Goal: Task Accomplishment & Management: Manage account settings

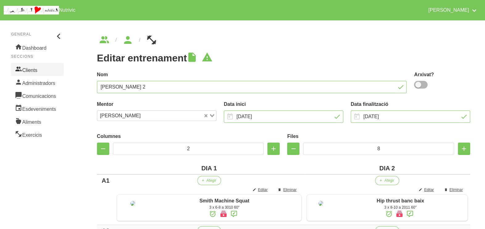
click at [34, 68] on link "Clients" at bounding box center [37, 69] width 53 height 13
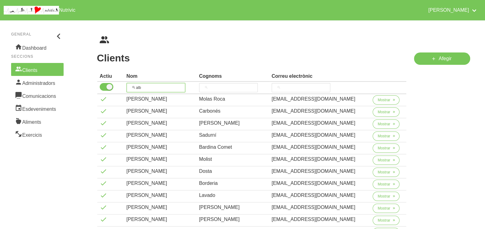
drag, startPoint x: 148, startPoint y: 84, endPoint x: 134, endPoint y: 86, distance: 14.0
click at [134, 86] on input "alb" at bounding box center [156, 87] width 59 height 9
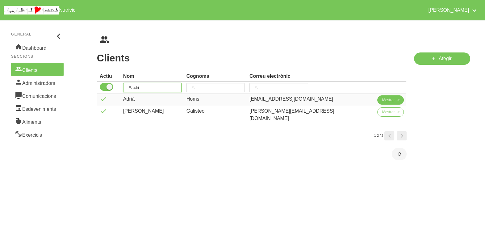
type input "adri"
click at [382, 100] on span "Mostrar" at bounding box center [388, 100] width 13 height 6
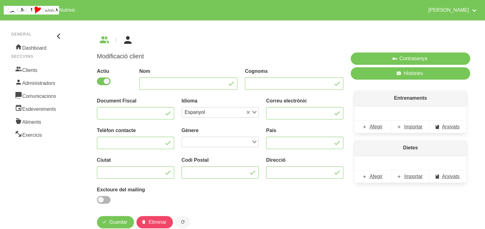
type input "Adrià"
type input "Homs"
type input "[EMAIL_ADDRESS][DOMAIN_NAME]"
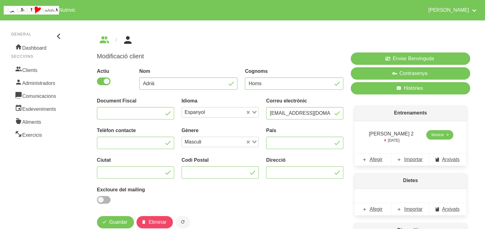
click at [433, 135] on span "Mostrar" at bounding box center [438, 135] width 13 height 6
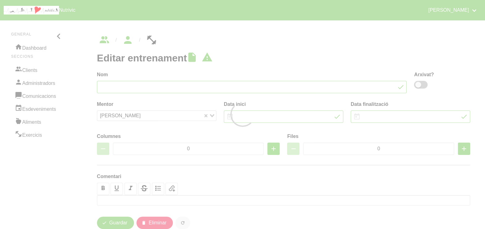
type input "[PERSON_NAME] 2"
type input "[DATE]"
type input "4"
type input "7"
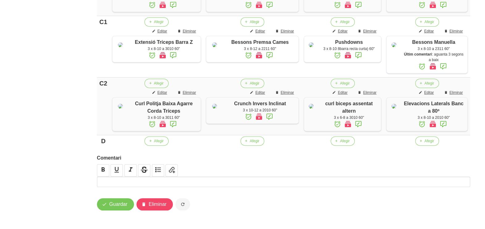
scroll to position [440, 0]
click at [114, 205] on span "Guardar" at bounding box center [118, 204] width 18 height 7
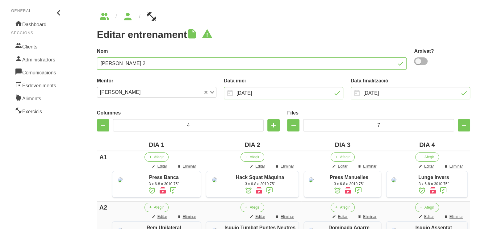
scroll to position [0, 0]
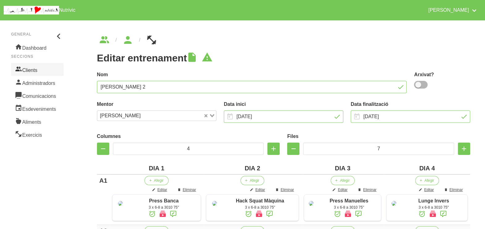
click at [39, 66] on link "Clients" at bounding box center [37, 69] width 53 height 13
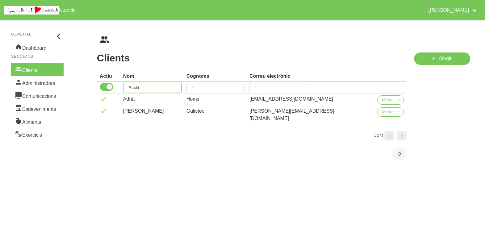
drag, startPoint x: 155, startPoint y: 85, endPoint x: 126, endPoint y: 80, distance: 29.1
click at [124, 83] on tr "adri" at bounding box center [252, 88] width 310 height 12
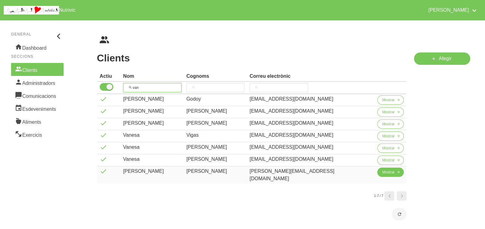
type input "van"
click at [382, 171] on span "Mostrar" at bounding box center [388, 173] width 13 height 6
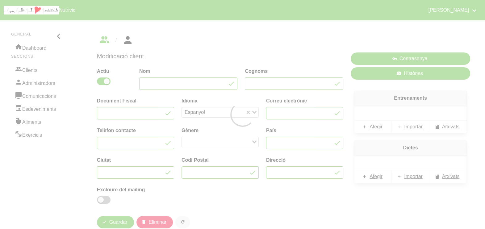
type input "[PERSON_NAME]"
type input "[PERSON_NAME][EMAIL_ADDRESS][DOMAIN_NAME]"
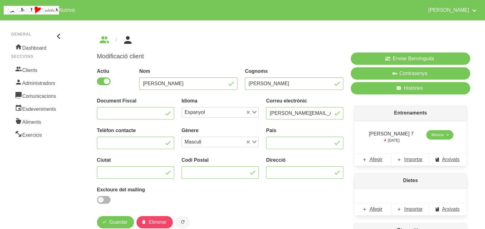
click at [439, 135] on span "Mostrar" at bounding box center [438, 135] width 13 height 6
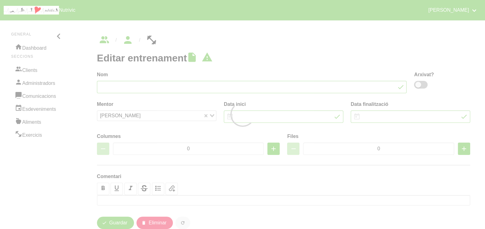
type input "[PERSON_NAME] 7"
type input "[DATE]"
type input "3"
type input "8"
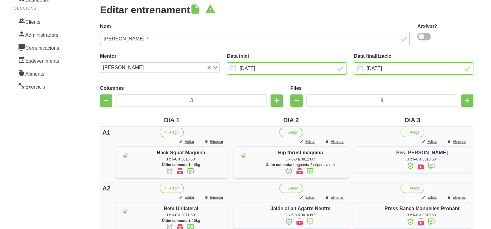
scroll to position [116, 0]
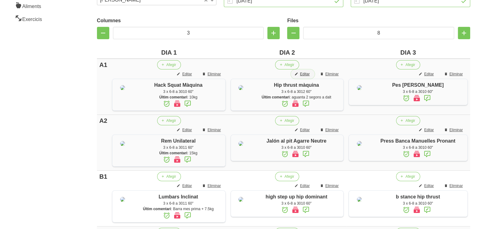
click at [309, 73] on span "Editar" at bounding box center [305, 74] width 10 height 6
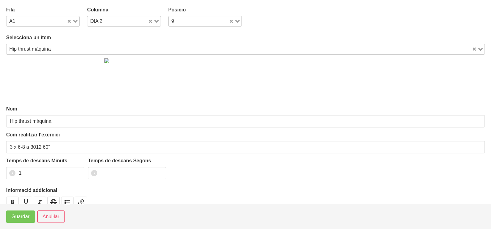
click at [129, 46] on input "Search for option" at bounding box center [262, 48] width 419 height 7
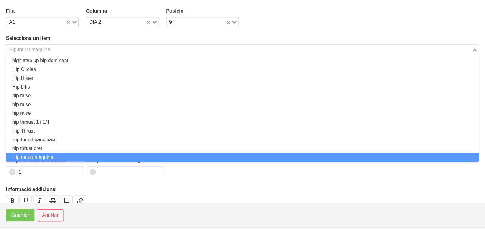
scroll to position [2, 0]
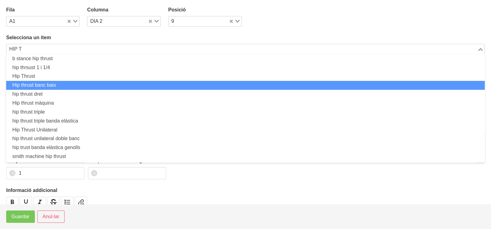
drag, startPoint x: 91, startPoint y: 84, endPoint x: 72, endPoint y: 125, distance: 45.7
click at [91, 85] on li "Hip thrust banc baix" at bounding box center [245, 85] width 479 height 9
type input "HIP T"
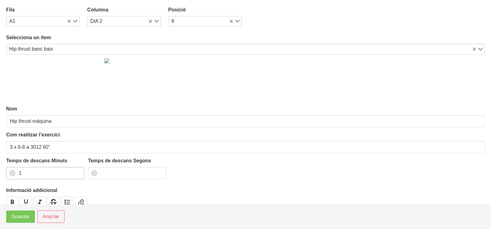
type input "Hip thrust banc baix"
click at [17, 219] on span "Guardar" at bounding box center [20, 216] width 18 height 7
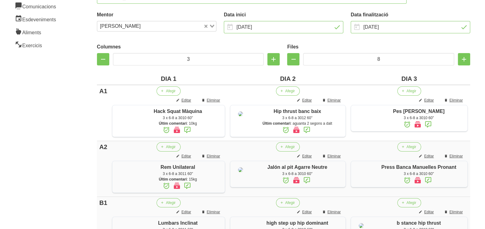
scroll to position [0, 0]
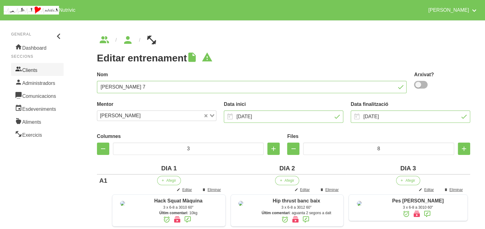
click at [42, 67] on link "Clients" at bounding box center [37, 69] width 53 height 13
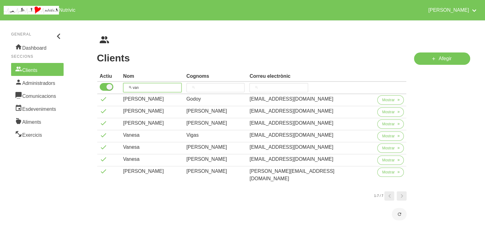
click at [126, 86] on th "van" at bounding box center [152, 88] width 63 height 12
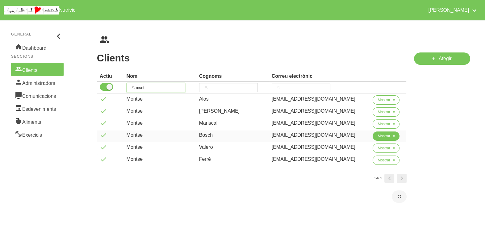
type input "mont"
click at [378, 136] on span "Mostrar" at bounding box center [384, 136] width 13 height 6
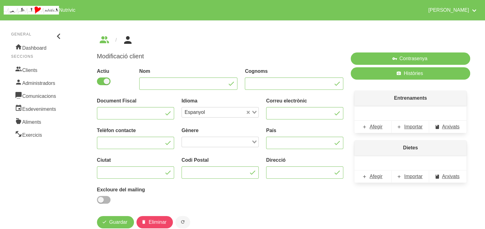
type input "Montse"
type input "Bosch"
type input "[EMAIL_ADDRESS][DOMAIN_NAME]"
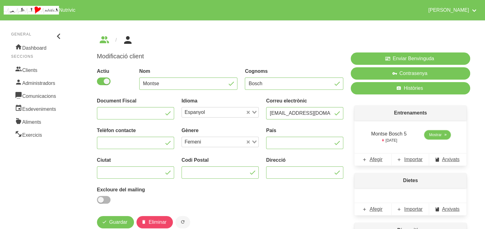
click at [440, 135] on span "Mostrar" at bounding box center [435, 135] width 13 height 6
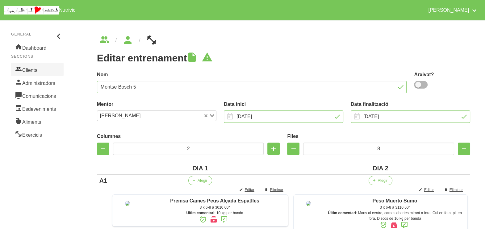
click at [35, 67] on link "Clients" at bounding box center [37, 69] width 53 height 13
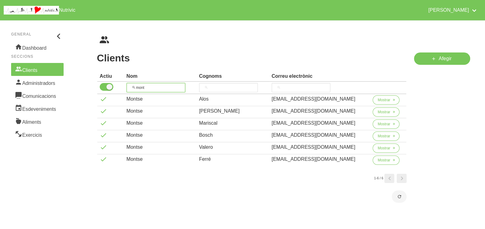
drag, startPoint x: 159, startPoint y: 88, endPoint x: 119, endPoint y: 86, distance: 40.2
click at [116, 87] on tr "mont" at bounding box center [252, 88] width 310 height 12
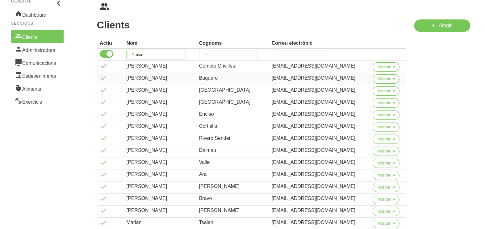
scroll to position [77, 0]
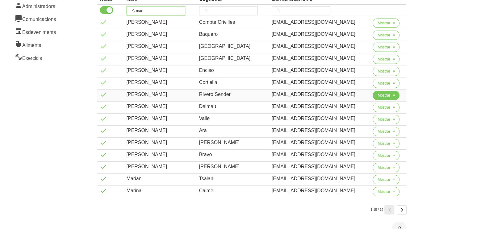
type input "mari"
click at [384, 96] on span "Mostrar" at bounding box center [384, 96] width 13 height 6
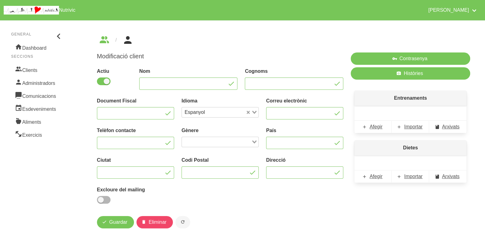
type input "[PERSON_NAME]"
type input "Rivero Sender"
type input "[EMAIL_ADDRESS][DOMAIN_NAME]"
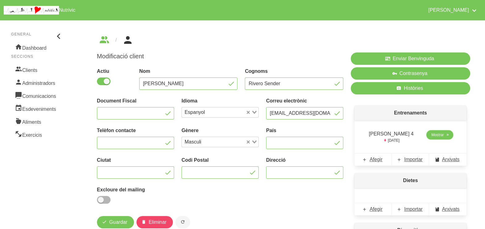
click at [431, 138] on link "Mostrar" at bounding box center [440, 134] width 27 height 9
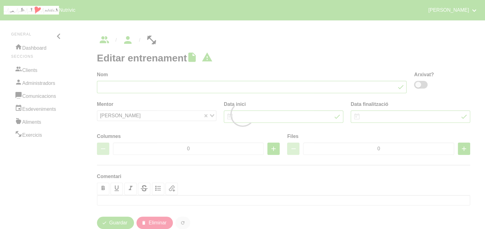
type input "[PERSON_NAME] 4"
type input "[DATE]"
type input "2"
type input "8"
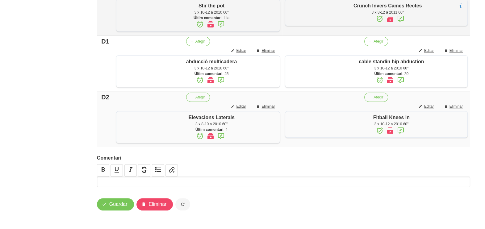
scroll to position [554, 0]
